Goal: Task Accomplishment & Management: Complete application form

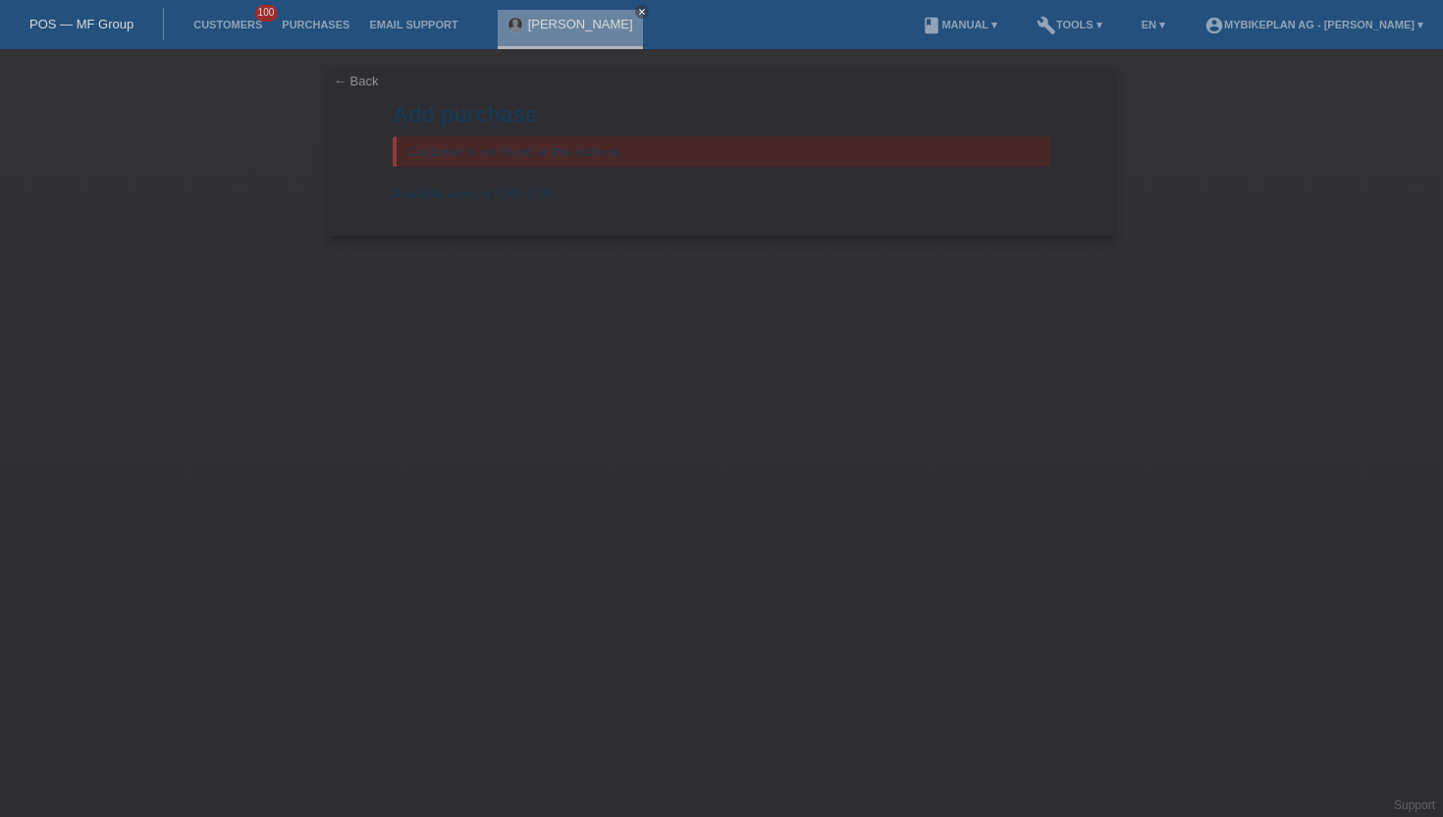
click at [229, 20] on link "Customers" at bounding box center [228, 25] width 88 height 12
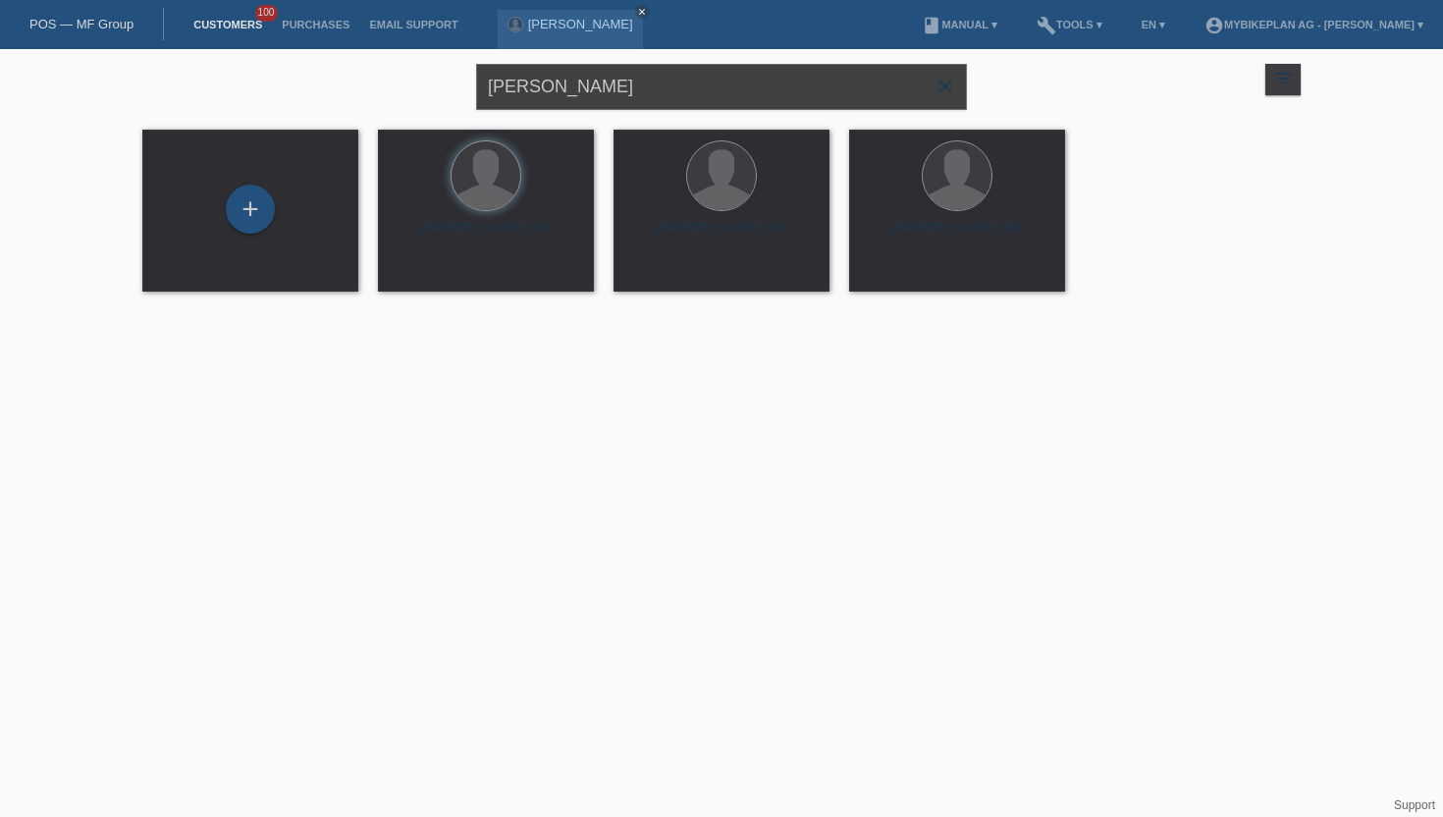
click at [595, 79] on input "[PERSON_NAME]" at bounding box center [721, 87] width 491 height 46
type input "dodo"
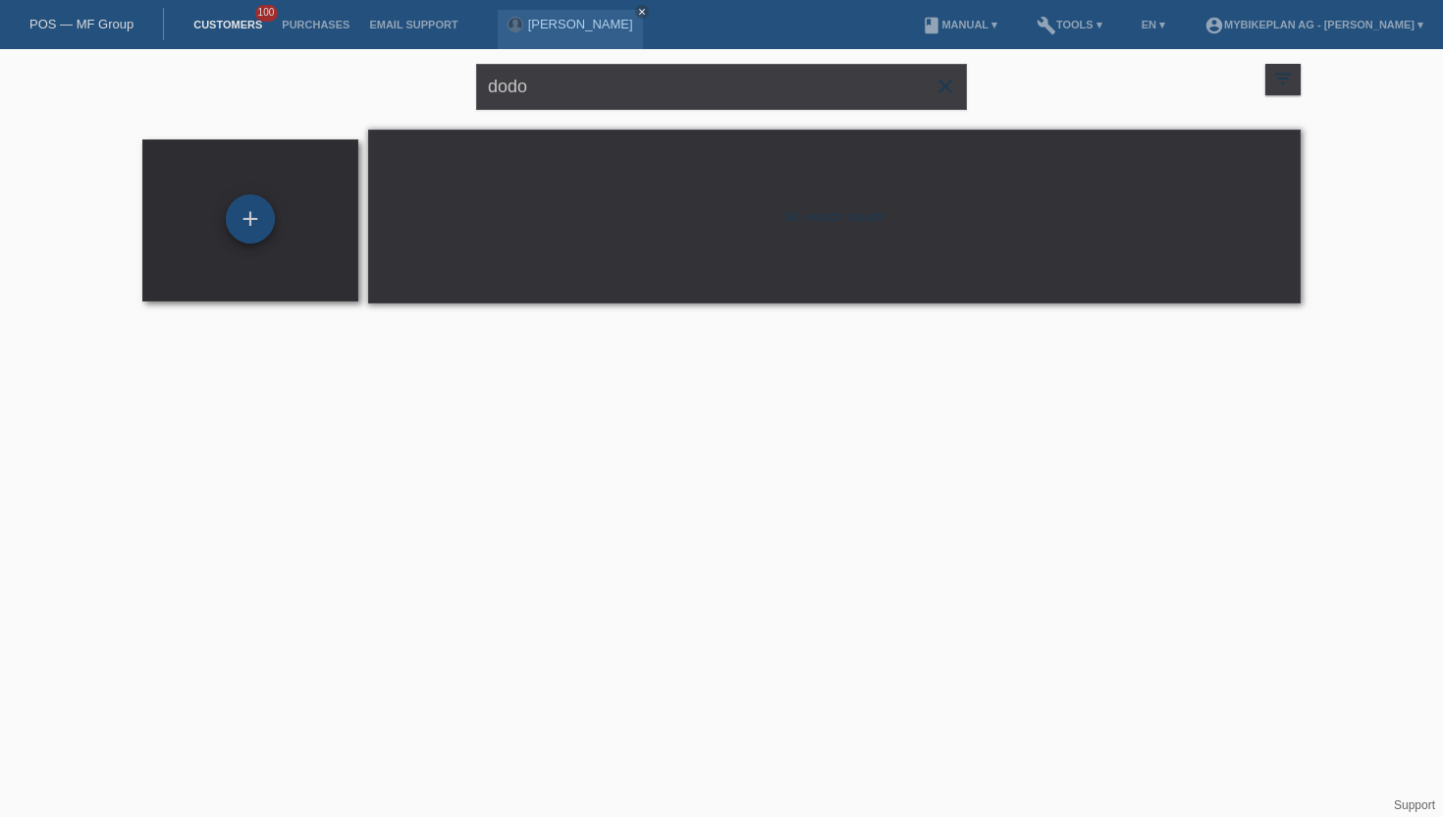
click at [230, 223] on div "+" at bounding box center [250, 218] width 47 height 33
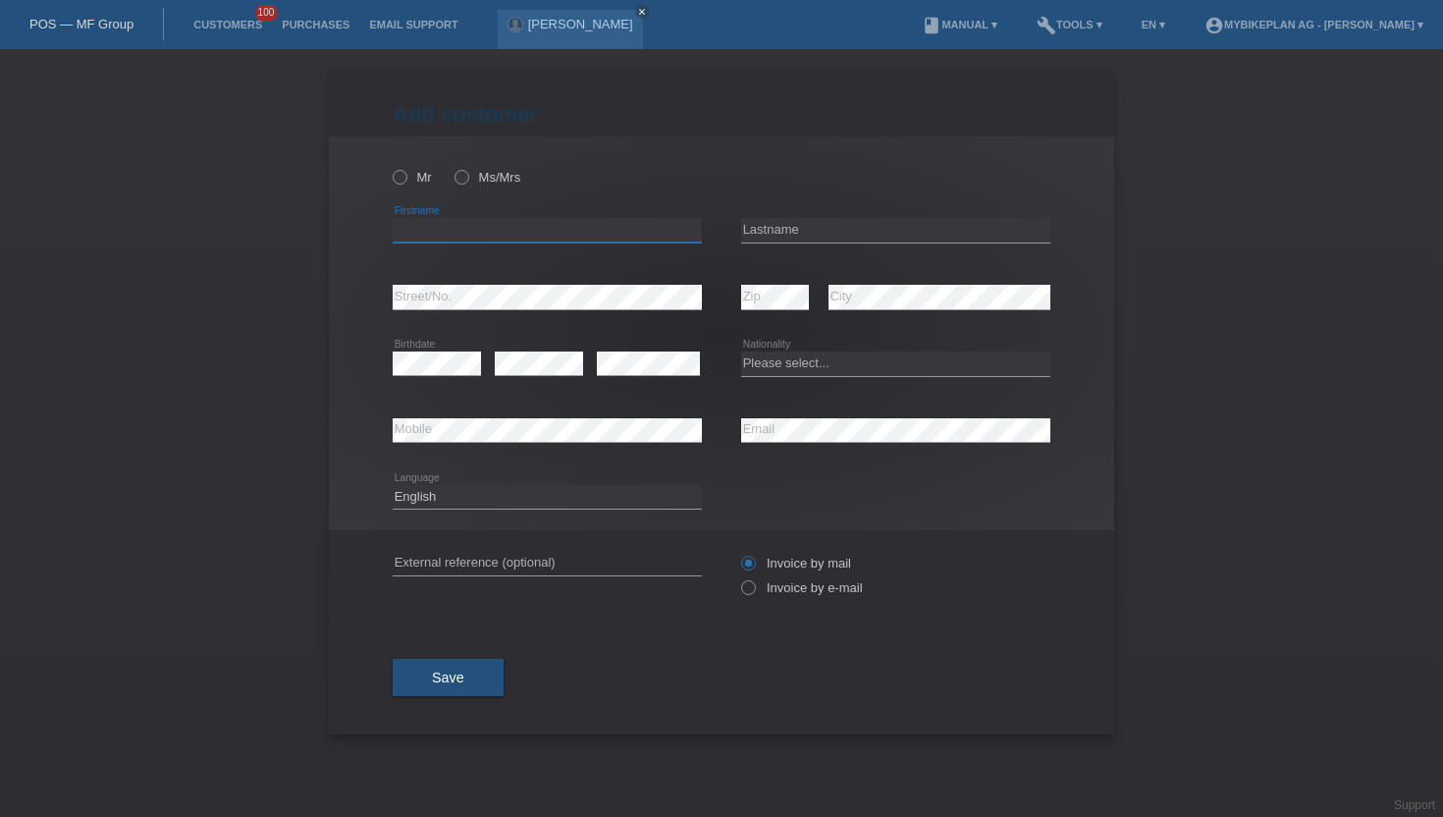
click at [427, 229] on input "text" at bounding box center [547, 230] width 309 height 25
type input "Dodo"
click at [775, 230] on input "text" at bounding box center [895, 230] width 309 height 25
type input "Filo"
click at [738, 577] on icon at bounding box center [738, 577] width 0 height 0
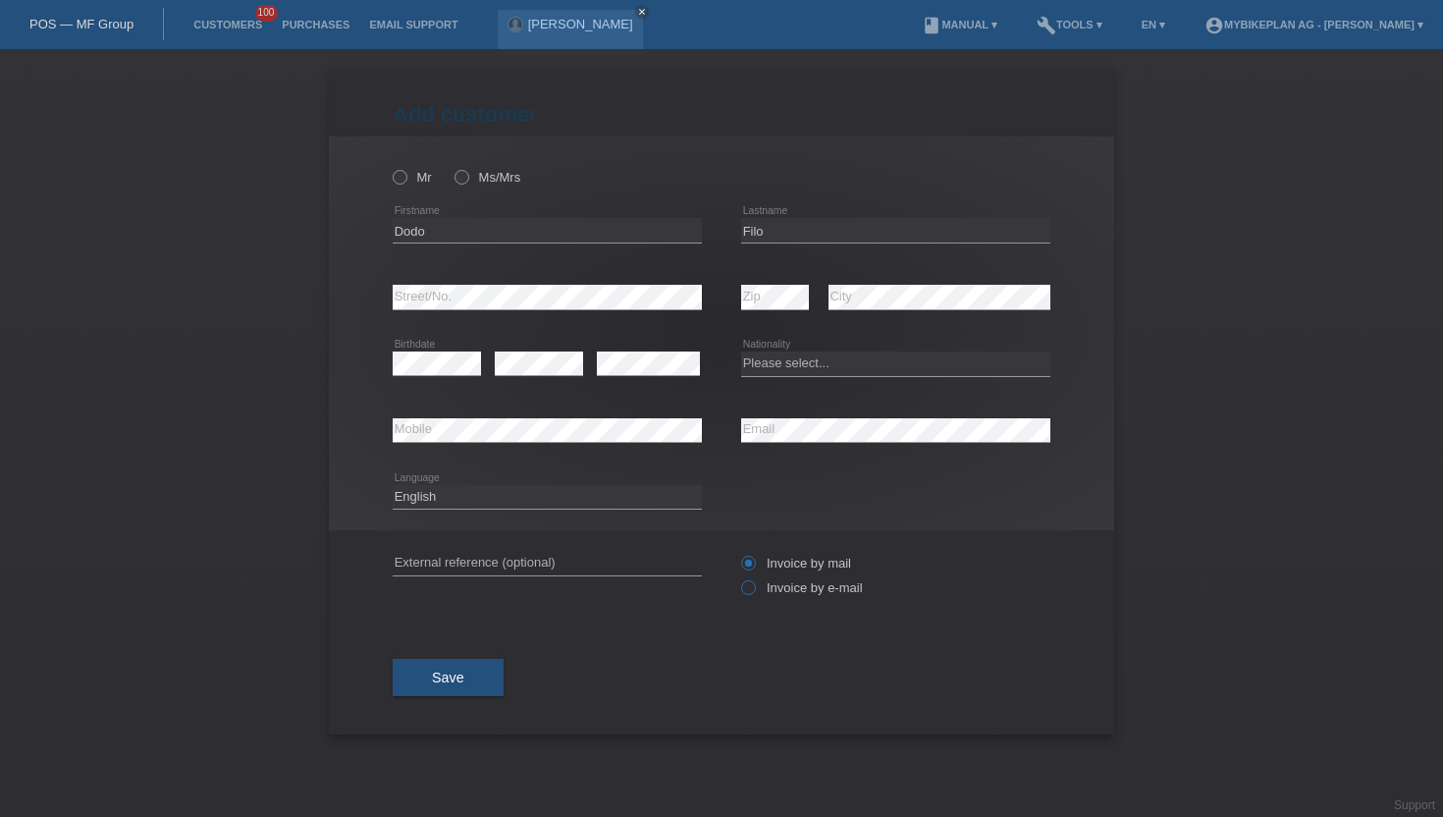
click at [750, 589] on input "Invoice by e-mail" at bounding box center [747, 592] width 13 height 25
radio input "true"
click at [779, 366] on select "Please select... [GEOGRAPHIC_DATA] [GEOGRAPHIC_DATA] [GEOGRAPHIC_DATA] [GEOGRAP…" at bounding box center [895, 363] width 309 height 24
select select "CH"
click at [741, 352] on select "Please select... Switzerland Austria Germany Liechtenstein ------------ Afghani…" at bounding box center [895, 363] width 309 height 24
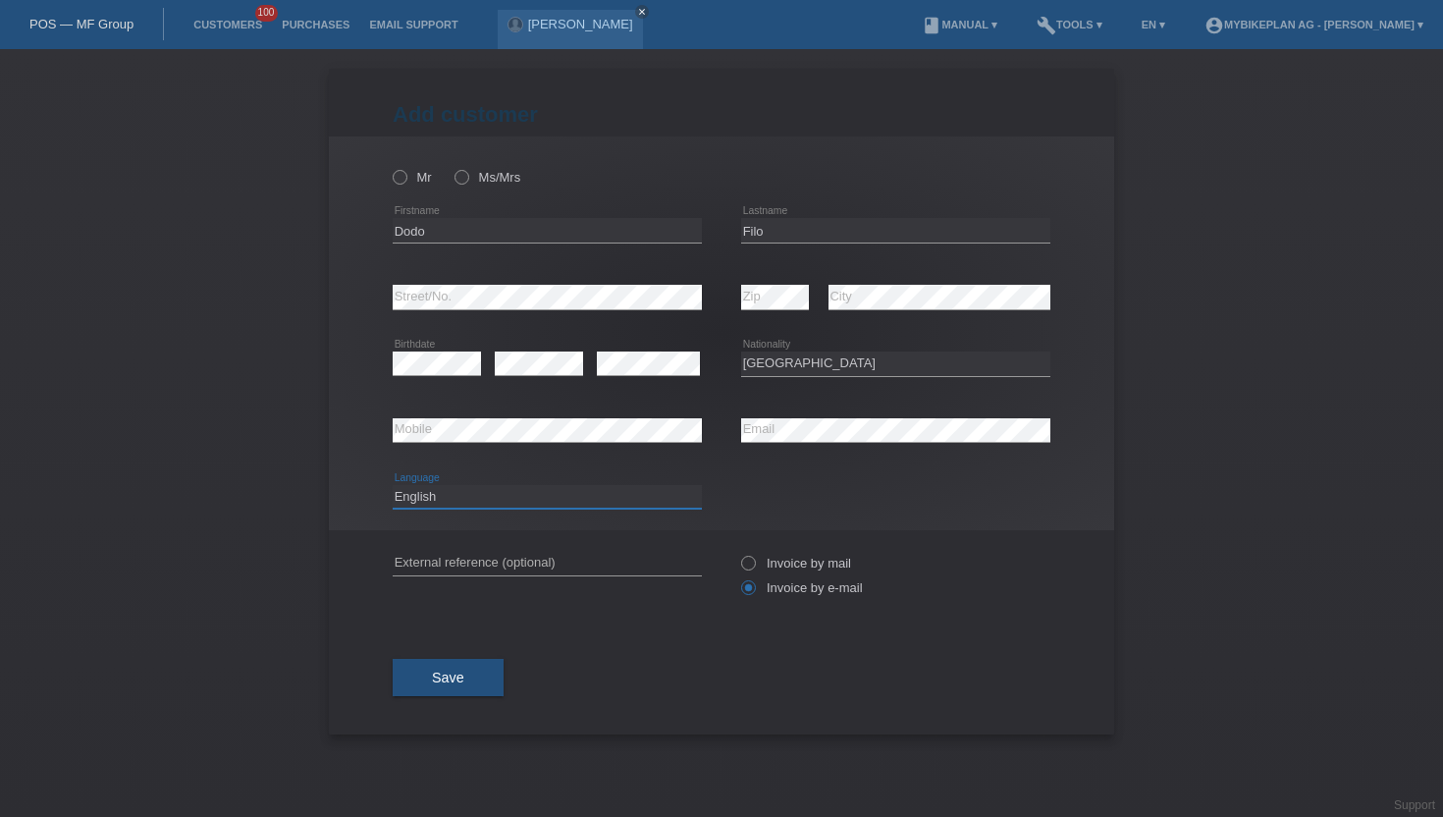
click at [451, 506] on select "Deutsch Français Italiano English" at bounding box center [547, 497] width 309 height 24
select select "de"
click at [393, 485] on select "Deutsch Français Italiano English" at bounding box center [547, 497] width 309 height 24
click at [390, 167] on icon at bounding box center [390, 167] width 0 height 0
click at [401, 176] on input "Mr" at bounding box center [399, 176] width 13 height 13
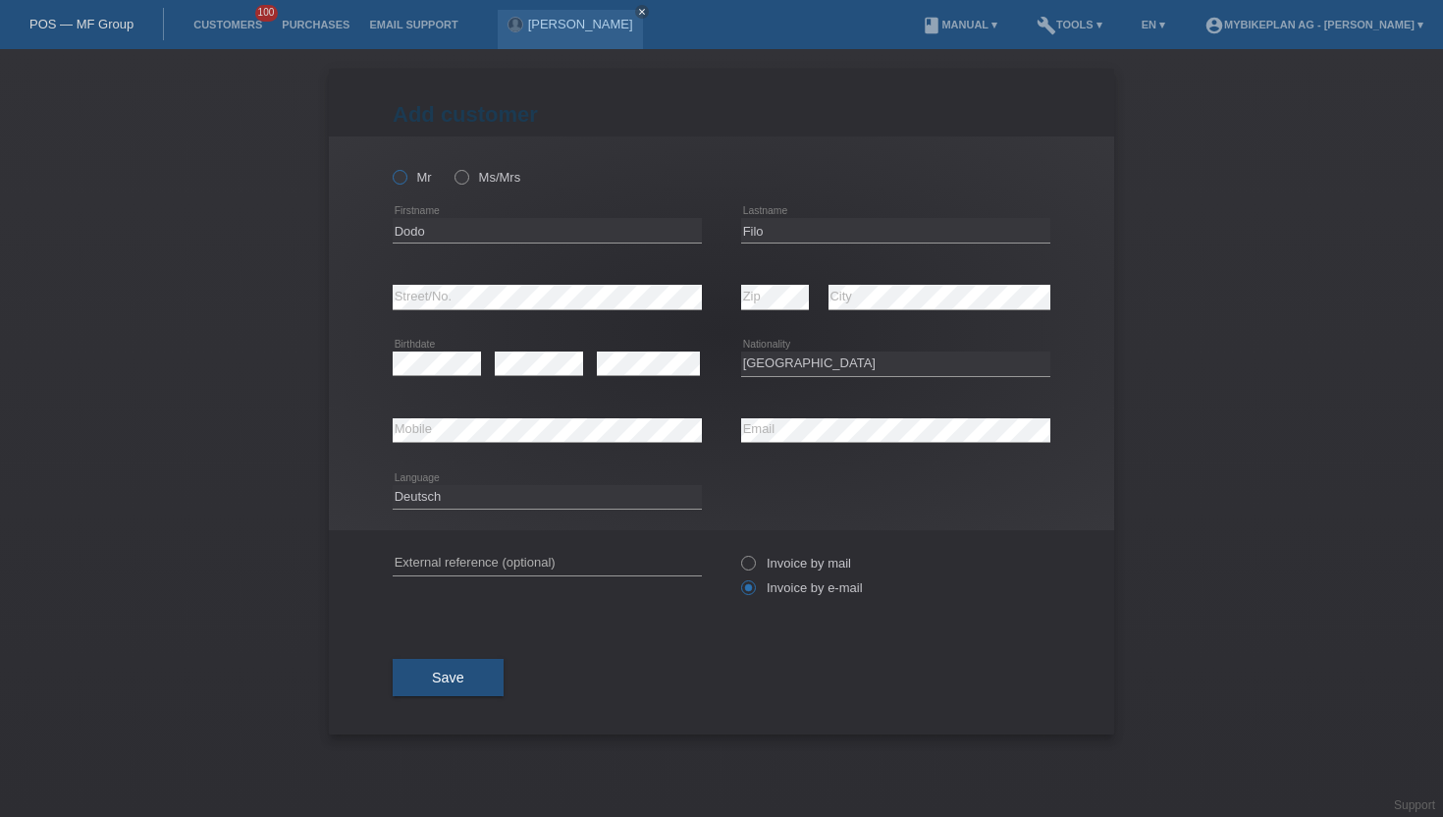
radio input "true"
click at [419, 676] on button "Save" at bounding box center [448, 677] width 111 height 37
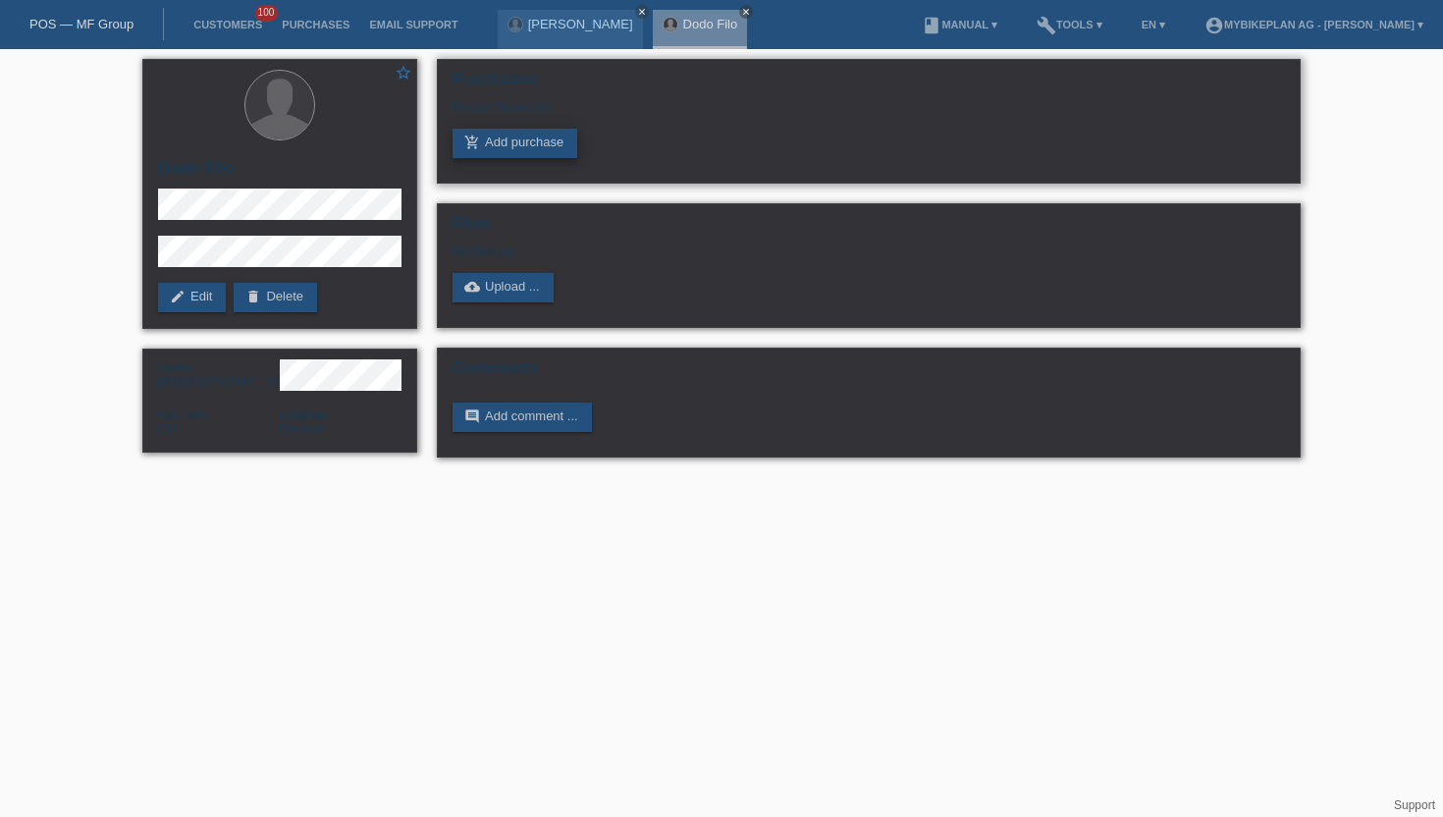
click at [508, 153] on link "add_shopping_cart Add purchase" at bounding box center [515, 143] width 125 height 29
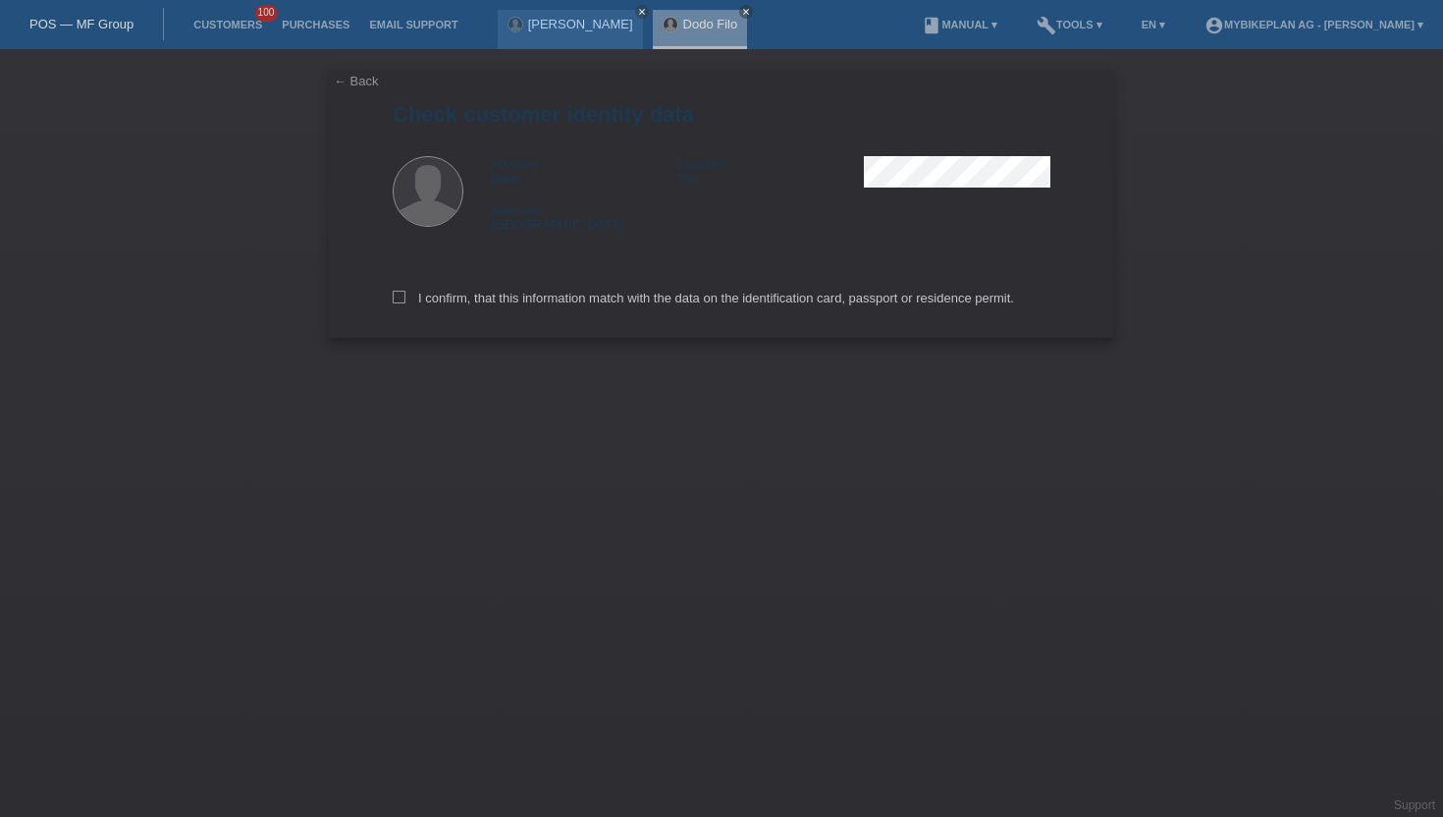
click at [391, 308] on div "← Back Check customer identity data Firstname Dodo Lastname Filo Nationality Sw…" at bounding box center [721, 203] width 785 height 269
click at [404, 300] on icon at bounding box center [399, 297] width 13 height 13
click at [404, 300] on input "I confirm, that this information match with the data on the identification card…" at bounding box center [399, 297] width 13 height 13
checkbox input "true"
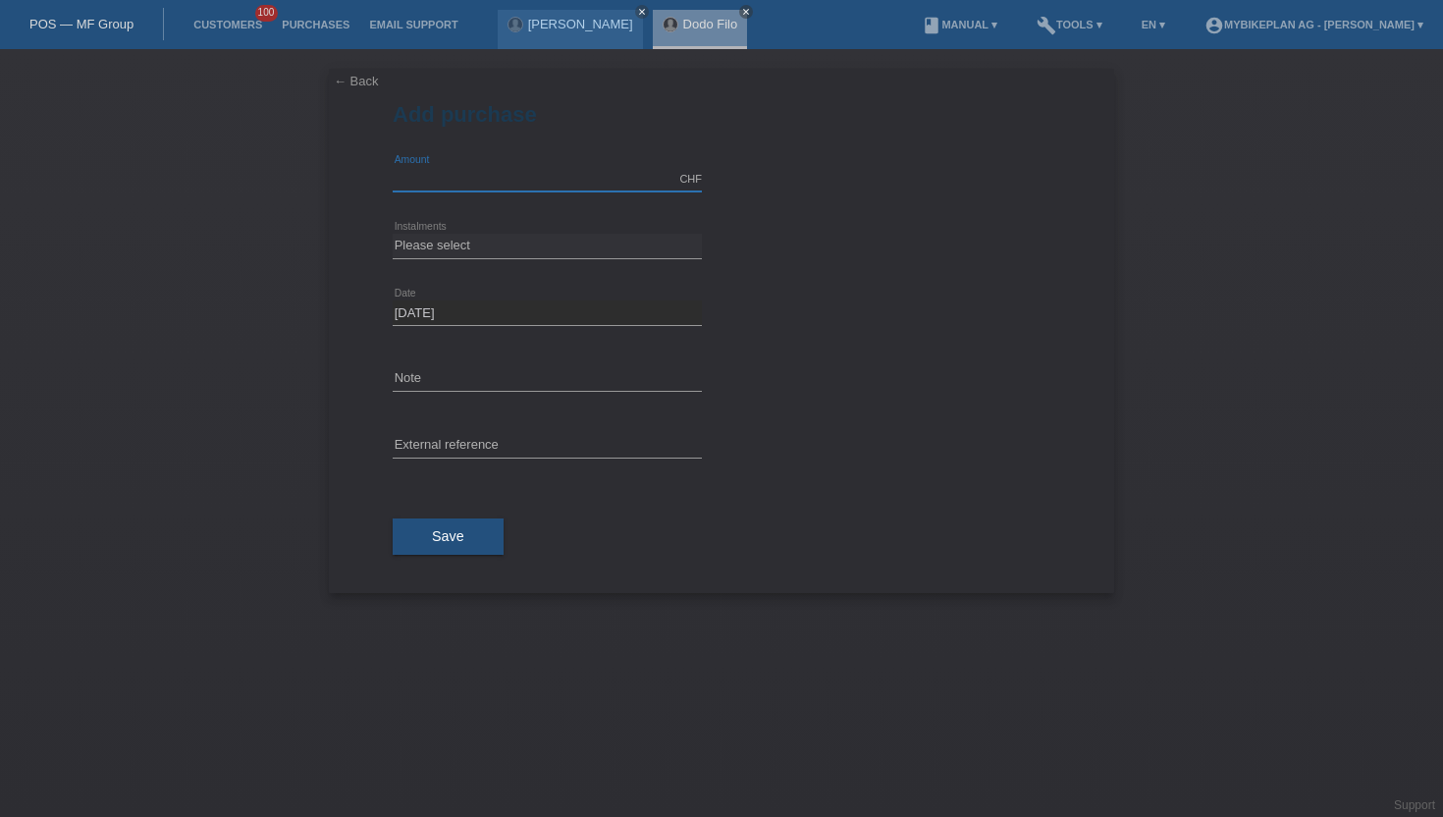
click at [443, 180] on input "text" at bounding box center [547, 179] width 309 height 25
type input "15000.00"
click at [478, 251] on select "Please select 6 instalments 12 instalments 18 instalments 24 instalments 36 ins…" at bounding box center [547, 246] width 309 height 24
select select "488"
click at [393, 234] on select "Please select 6 instalments 12 instalments 18 instalments 24 instalments 36 ins…" at bounding box center [547, 246] width 309 height 24
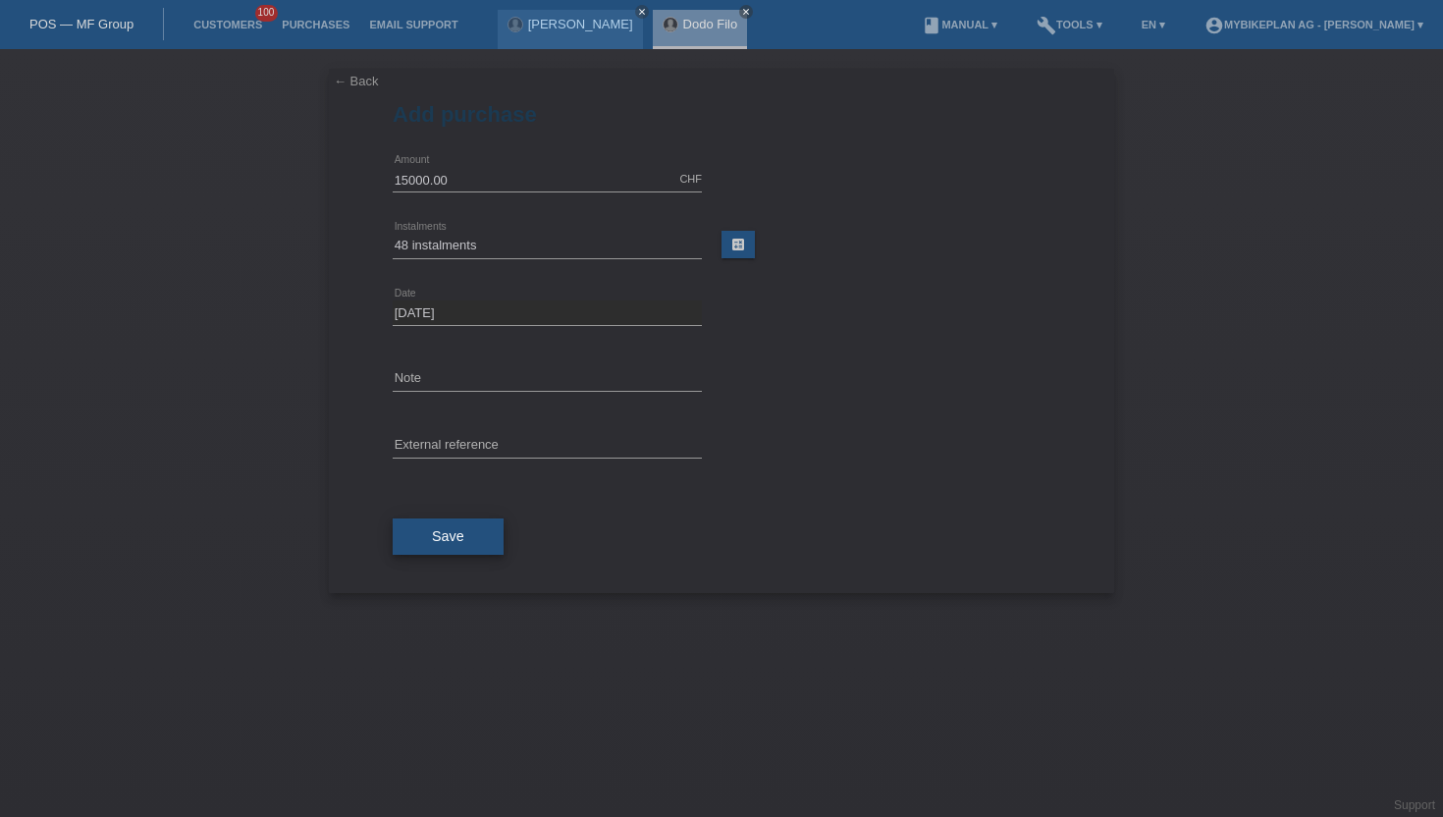
click at [457, 518] on button "Save" at bounding box center [448, 536] width 111 height 37
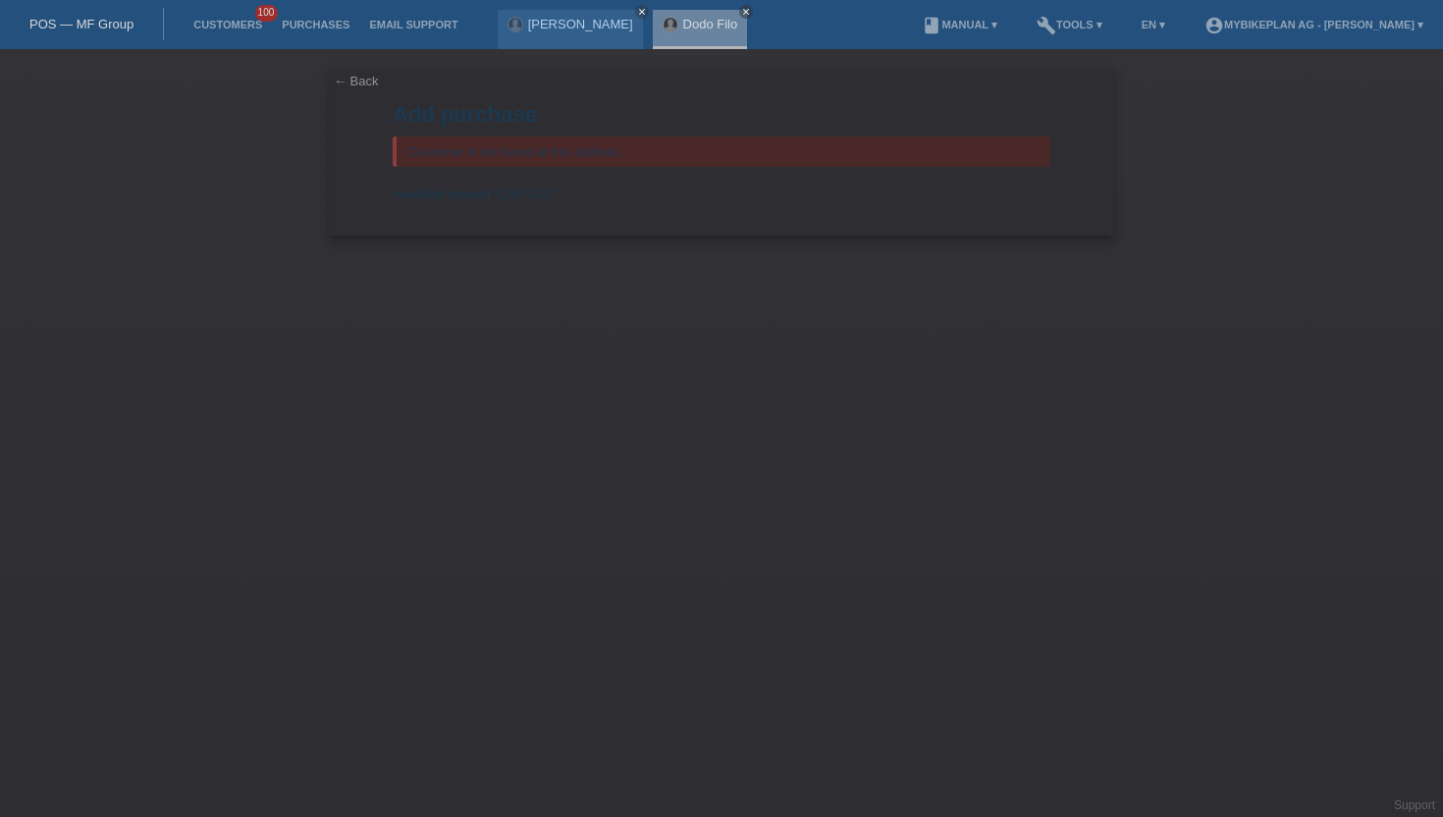
click at [515, 154] on div "Customer is not found at this address." at bounding box center [722, 151] width 658 height 30
click at [369, 77] on link "← Back" at bounding box center [356, 81] width 45 height 15
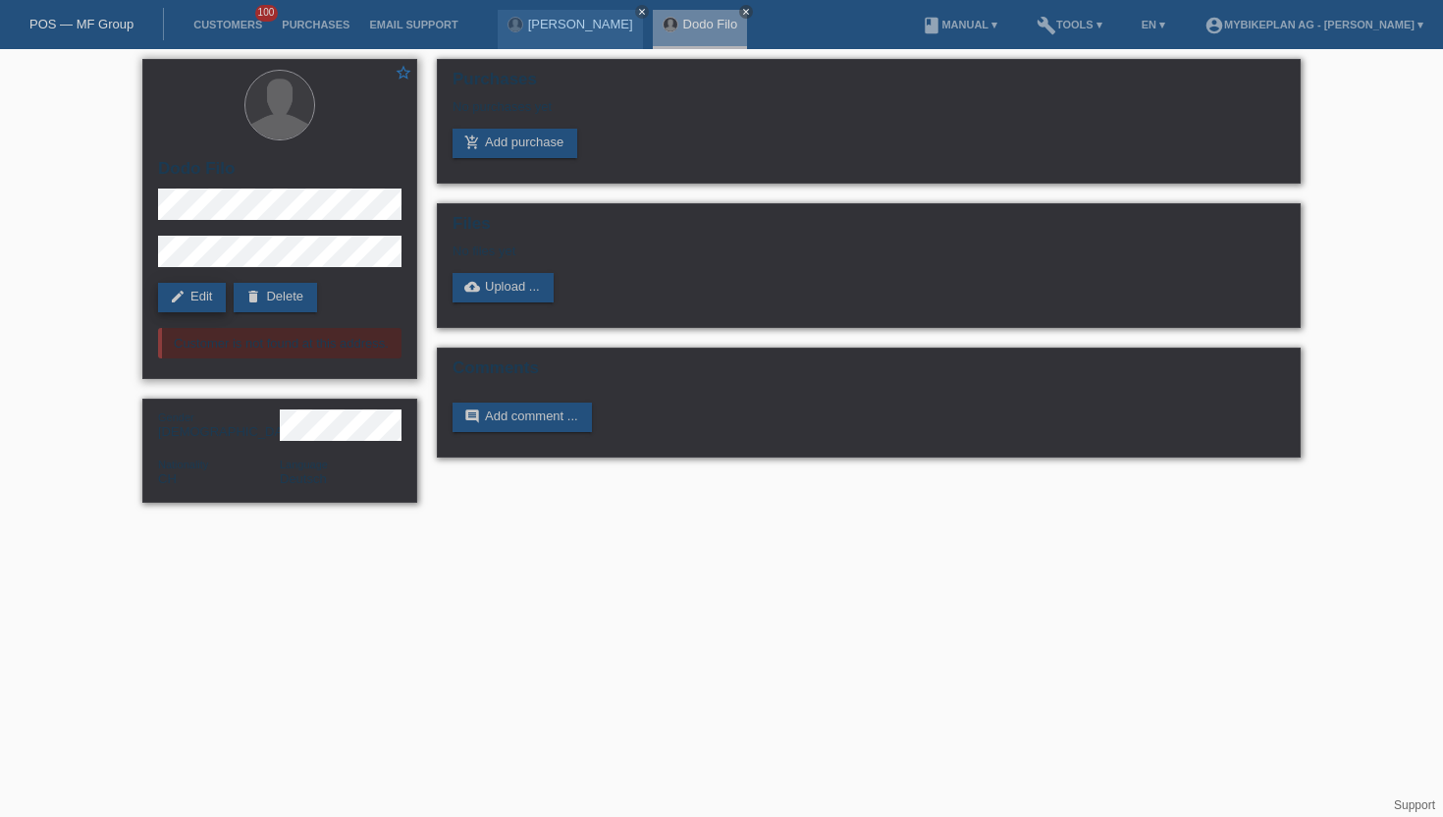
click at [184, 294] on icon "edit" at bounding box center [178, 297] width 16 height 16
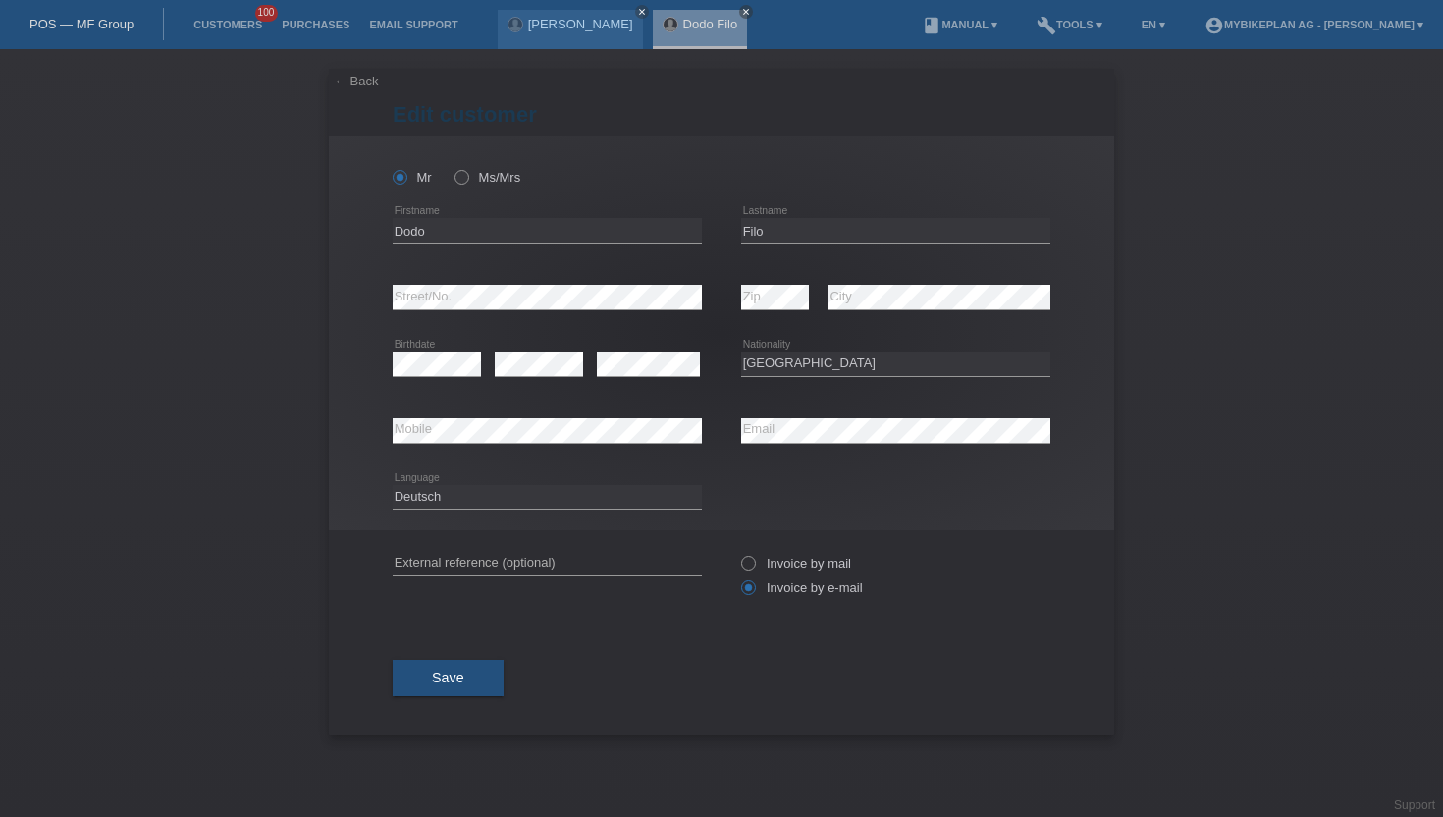
select select "CH"
click at [434, 224] on input "Dodo" at bounding box center [547, 230] width 309 height 25
type input "Jozef"
click at [779, 361] on select "Please select... Switzerland Austria Germany Liechtenstein ------------ Afghani…" at bounding box center [895, 363] width 309 height 24
select select "SK"
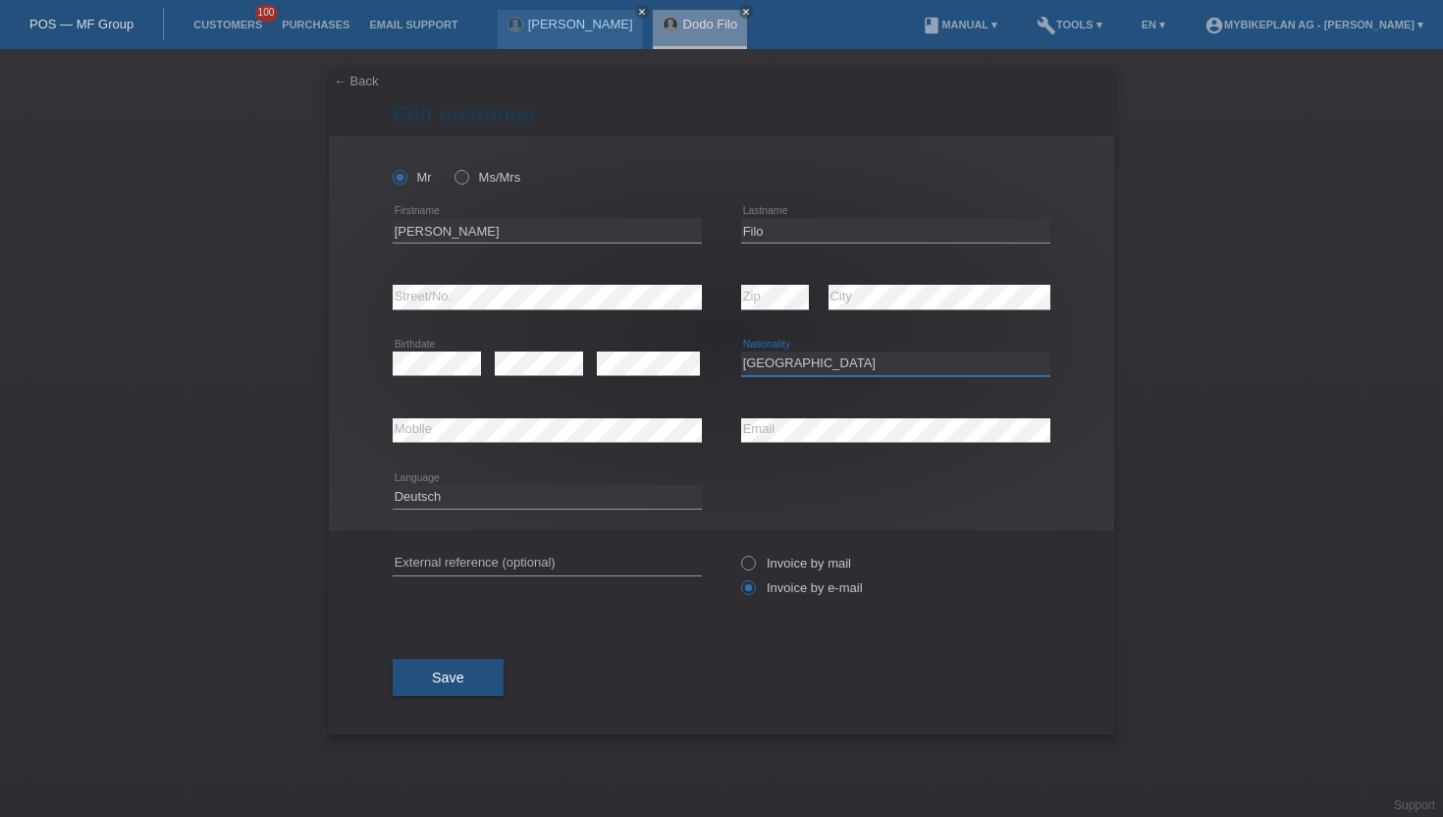
click at [741, 352] on select "Please select... Switzerland Austria Germany Liechtenstein ------------ Afghani…" at bounding box center [895, 363] width 309 height 24
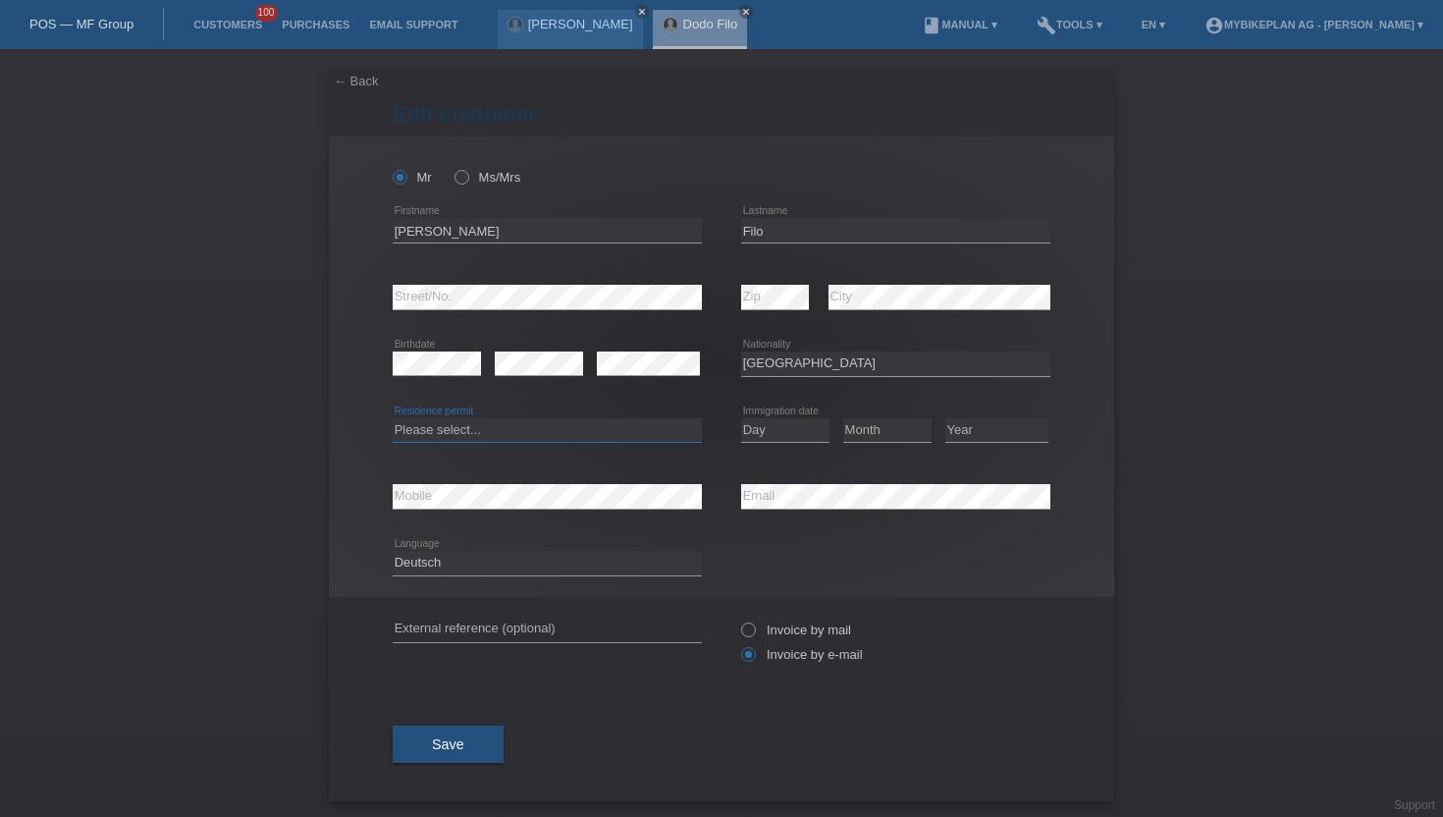
click at [414, 437] on select "Please select... C B B - Refugee status Other" at bounding box center [547, 430] width 309 height 24
select select "B"
click at [393, 418] on select "Please select... C B B - Refugee status Other" at bounding box center [547, 430] width 309 height 24
click at [782, 433] on select "Day 01 02 03 04 05 06 07 08 09 10 11" at bounding box center [785, 430] width 88 height 24
select select "07"
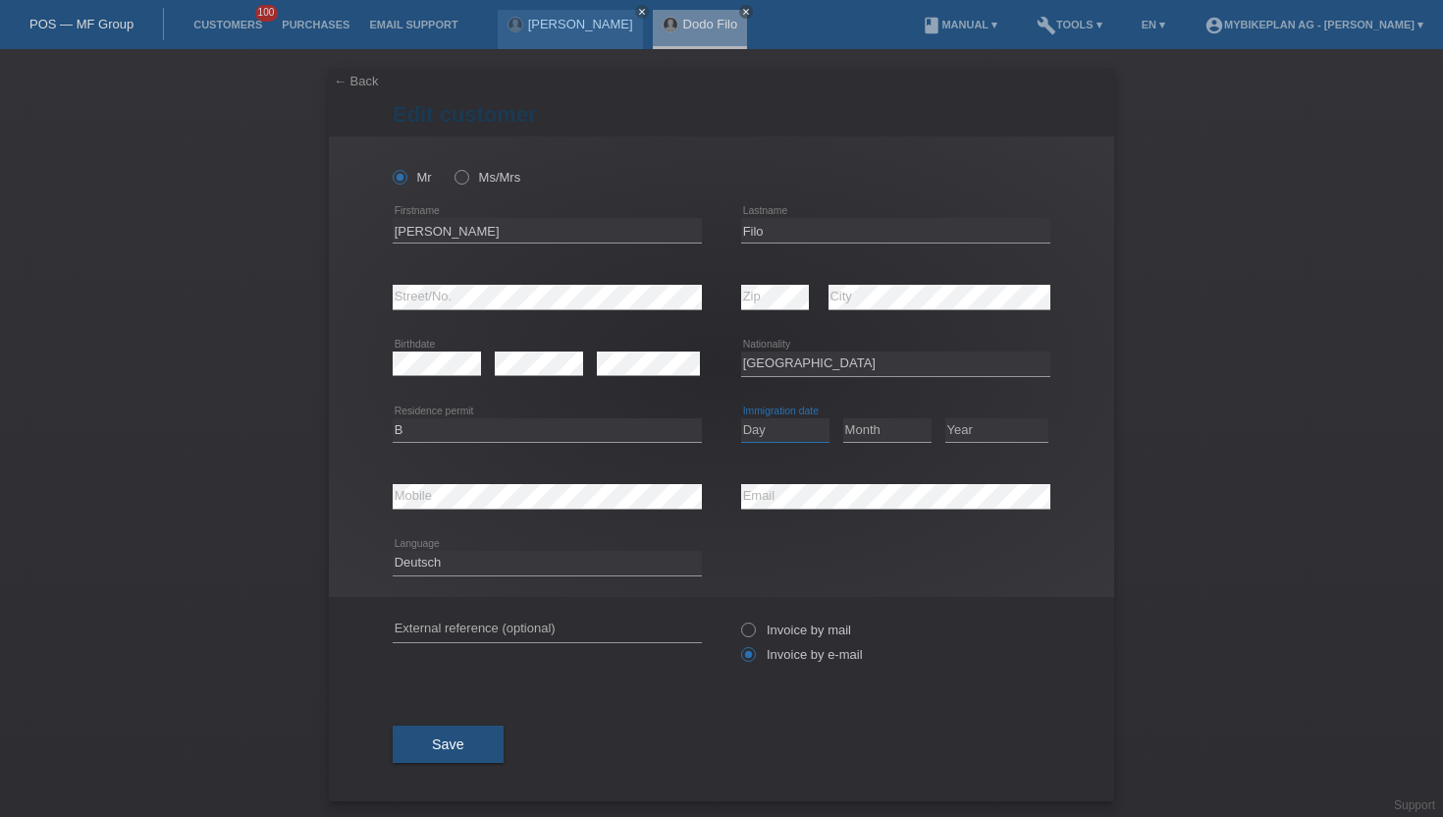
click at [741, 418] on select "Day 01 02 03 04 05 06 07 08 09 10 11" at bounding box center [785, 430] width 88 height 24
click at [865, 427] on select "Month 01 02 03 04 05 06 07 08 09 10 11" at bounding box center [887, 430] width 88 height 24
select select "03"
click at [843, 418] on select "Month 01 02 03 04 05 06 07 08 09 10 11" at bounding box center [887, 430] width 88 height 24
click at [979, 436] on select "Year 2025 2024 2023 2022 2021 2020 2019 2018 2017 2016 2015 2014 2013 2012 2011…" at bounding box center [996, 430] width 103 height 24
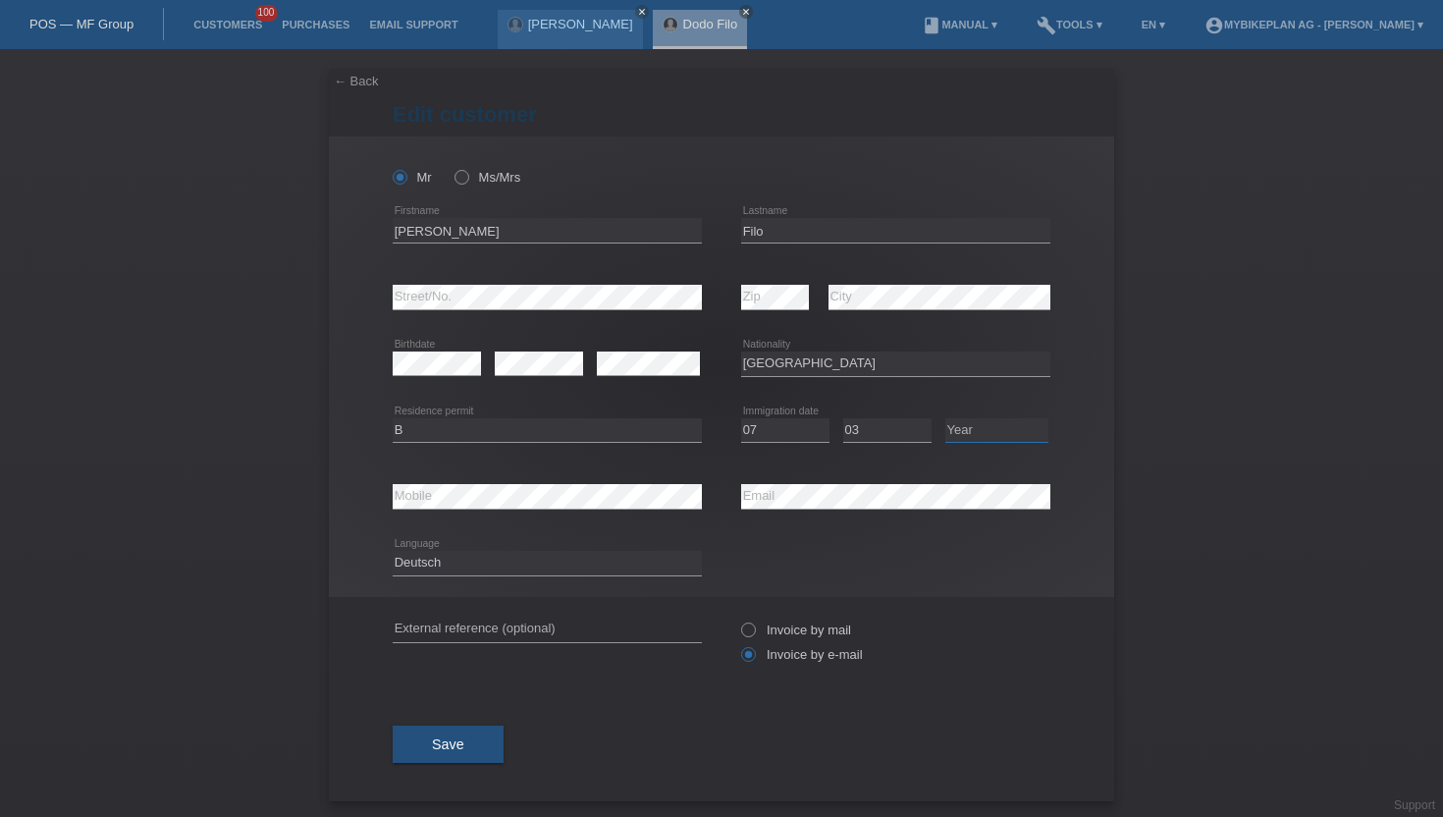
select select "2024"
click at [945, 418] on select "Year 2025 2024 2023 2022 2021 2020 2019 2018 2017 2016 2015 2014 2013 2012 2011…" at bounding box center [996, 430] width 103 height 24
click at [436, 762] on button "Save" at bounding box center [448, 744] width 111 height 37
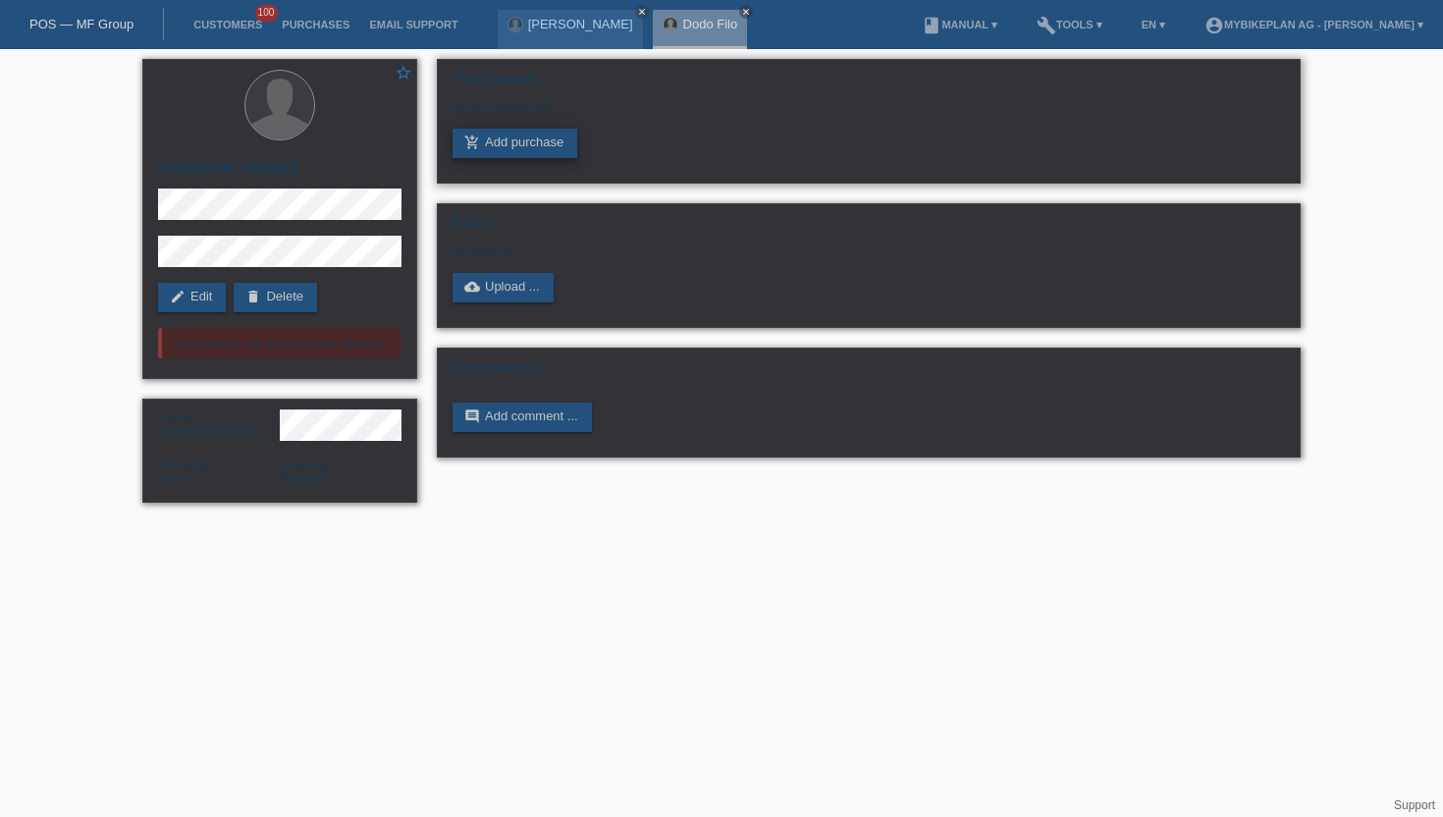
click at [491, 141] on link "add_shopping_cart Add purchase" at bounding box center [515, 143] width 125 height 29
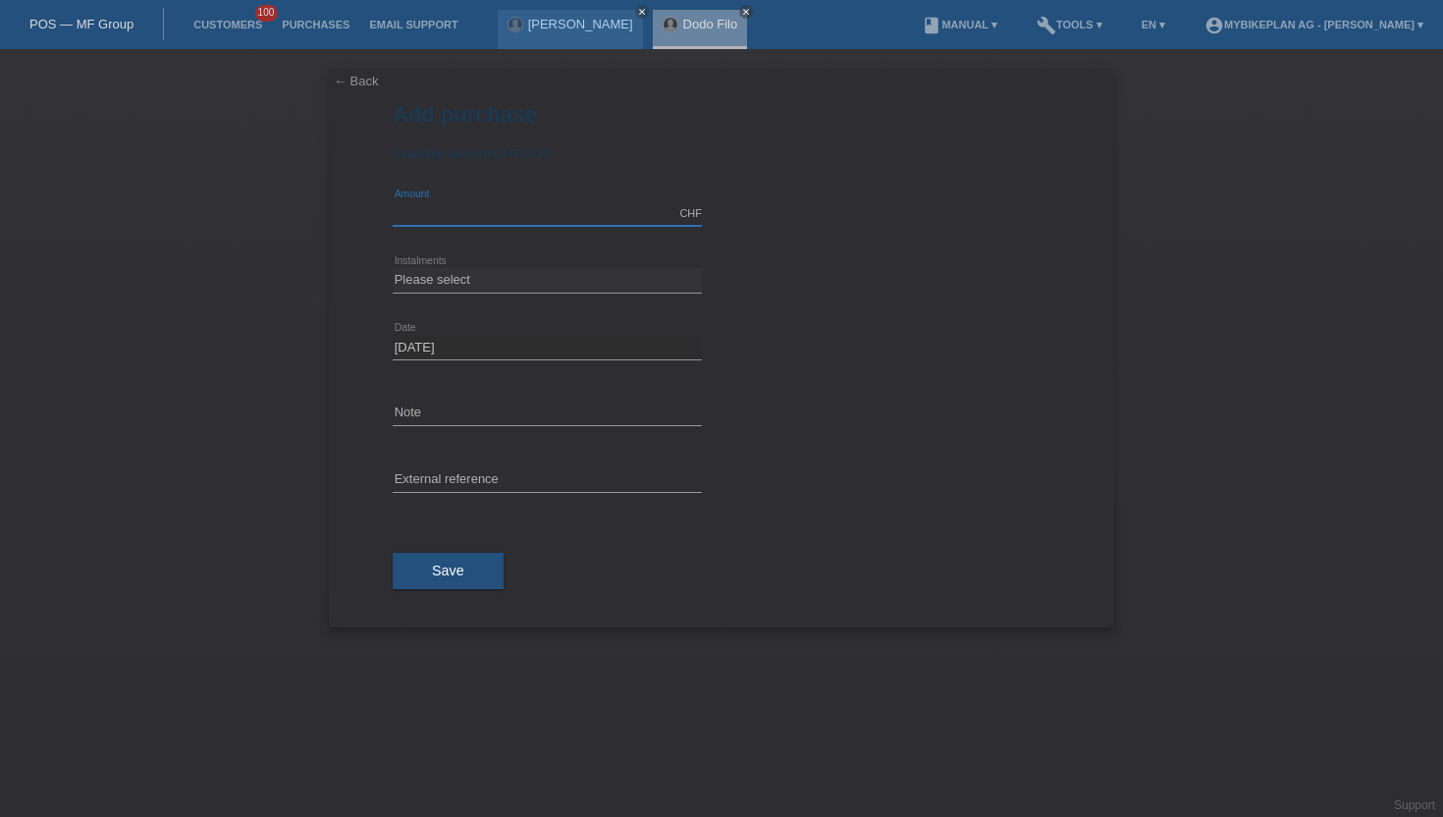
click at [456, 224] on input "text" at bounding box center [547, 213] width 309 height 25
type input "15000.00"
click at [475, 276] on select "Please select 6 instalments 12 instalments 18 instalments 24 instalments 36 ins…" at bounding box center [547, 280] width 309 height 24
select select "488"
click at [393, 269] on select "Please select 6 instalments 12 instalments 18 instalments 24 instalments 36 ins…" at bounding box center [547, 280] width 309 height 24
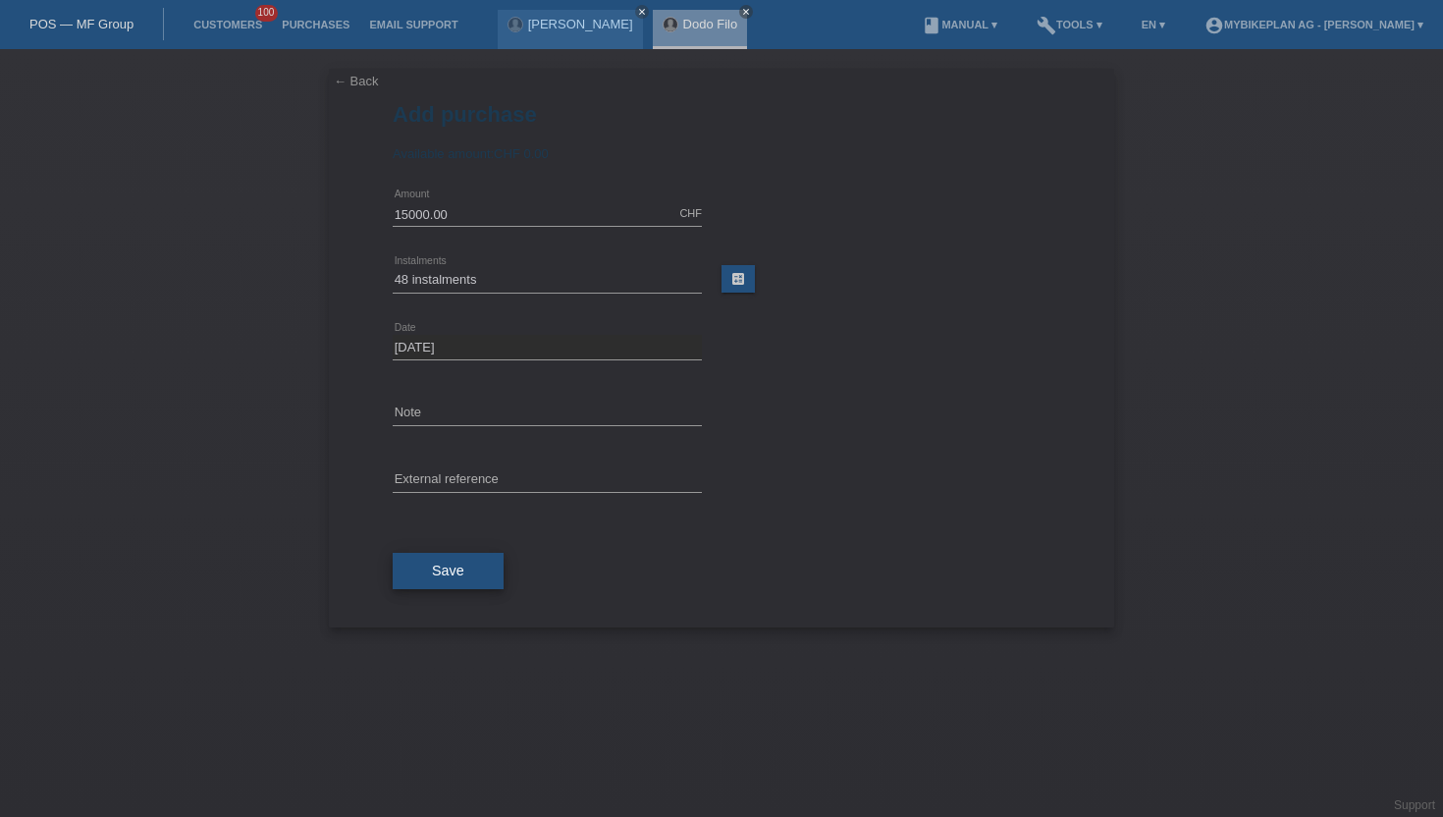
click at [437, 567] on span "Save" at bounding box center [448, 571] width 32 height 16
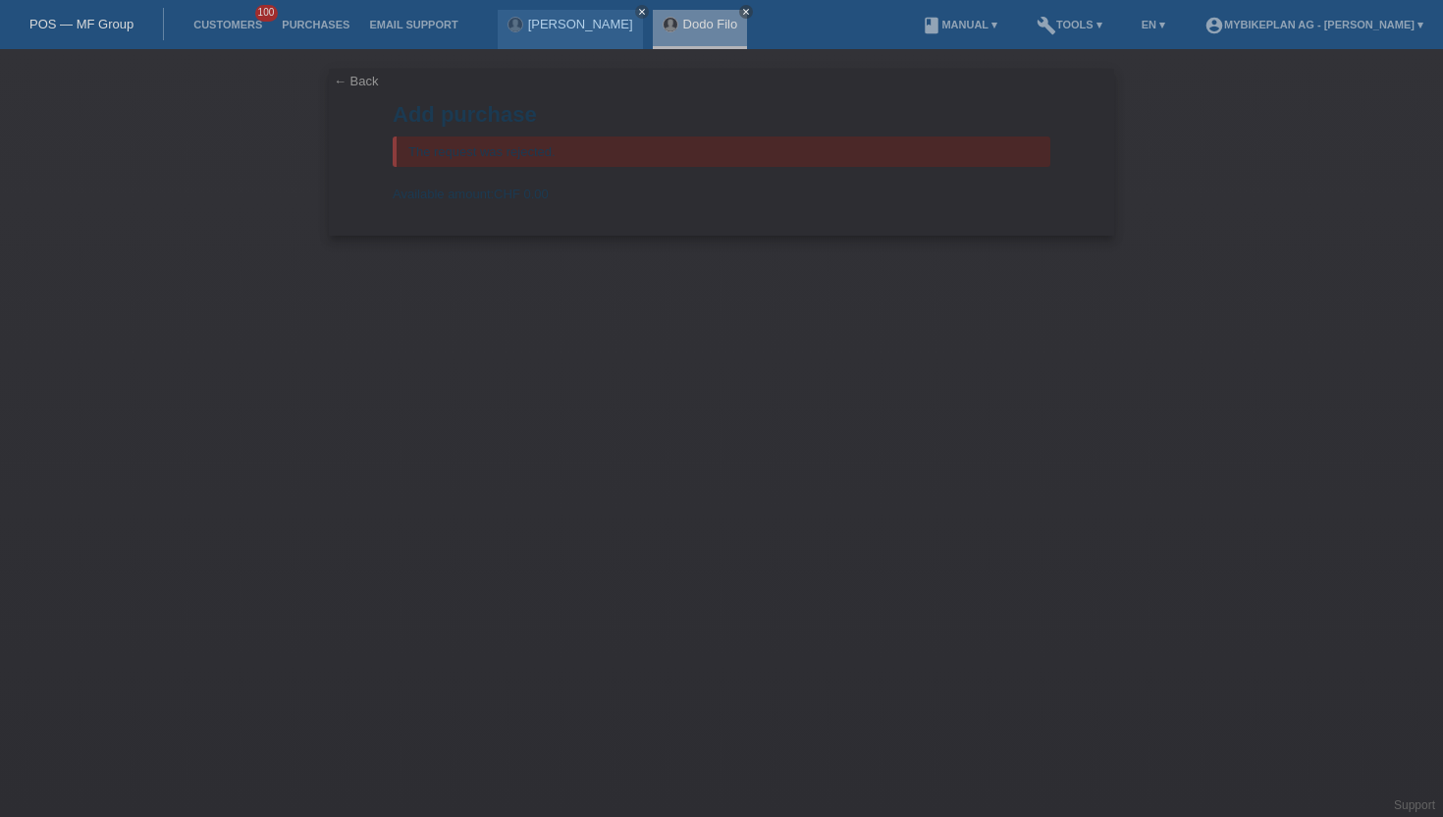
drag, startPoint x: 588, startPoint y: 193, endPoint x: 617, endPoint y: 219, distance: 38.2
click at [617, 219] on form "Add purchase The request was rejected. Available amount: CHF 0.00 15000.00 CHF …" at bounding box center [722, 169] width 658 height 134
click at [413, 150] on div "The request was rejected." at bounding box center [722, 151] width 658 height 30
